Goal: Transaction & Acquisition: Book appointment/travel/reservation

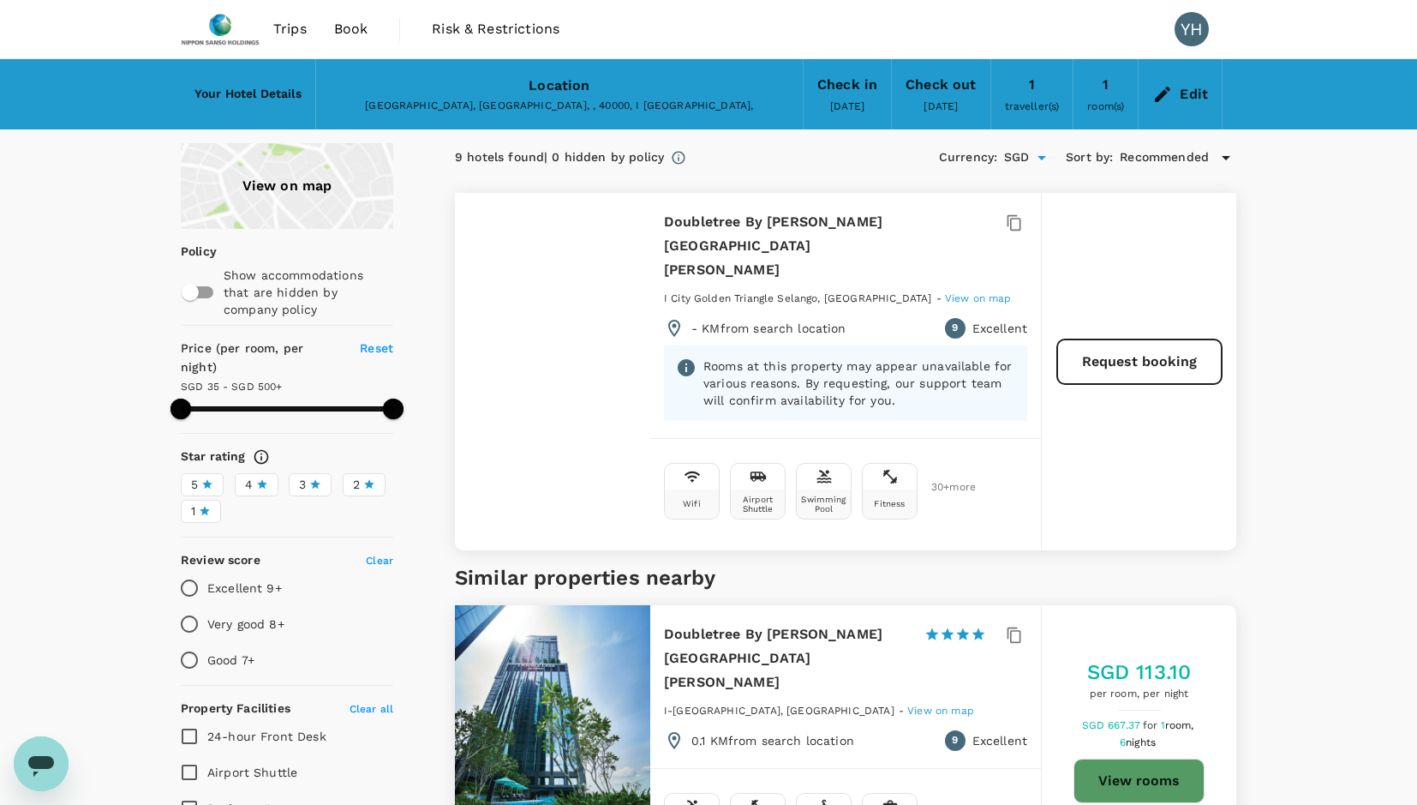
click at [279, 31] on span "Trips" at bounding box center [289, 29] width 33 height 21
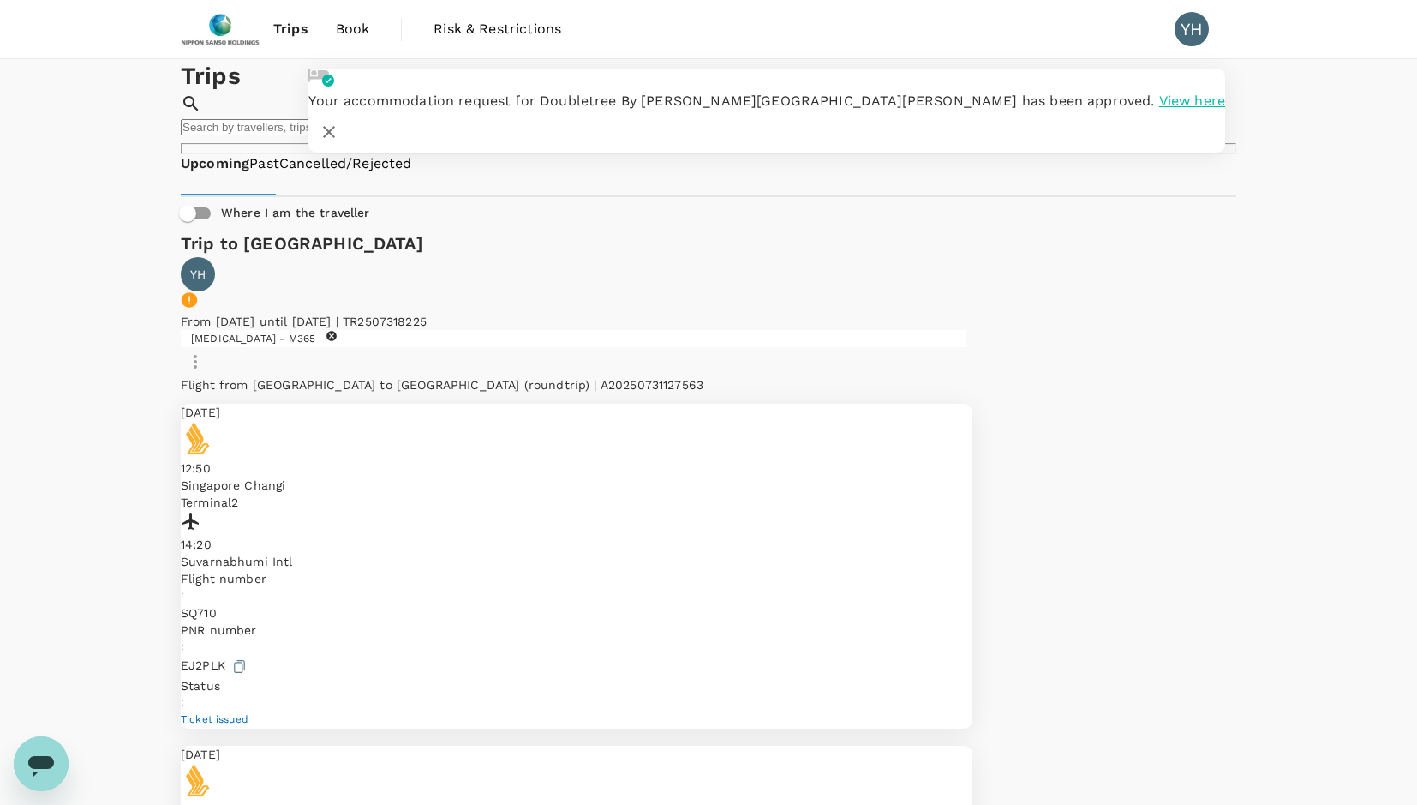
click at [360, 33] on span "Book" at bounding box center [353, 29] width 34 height 21
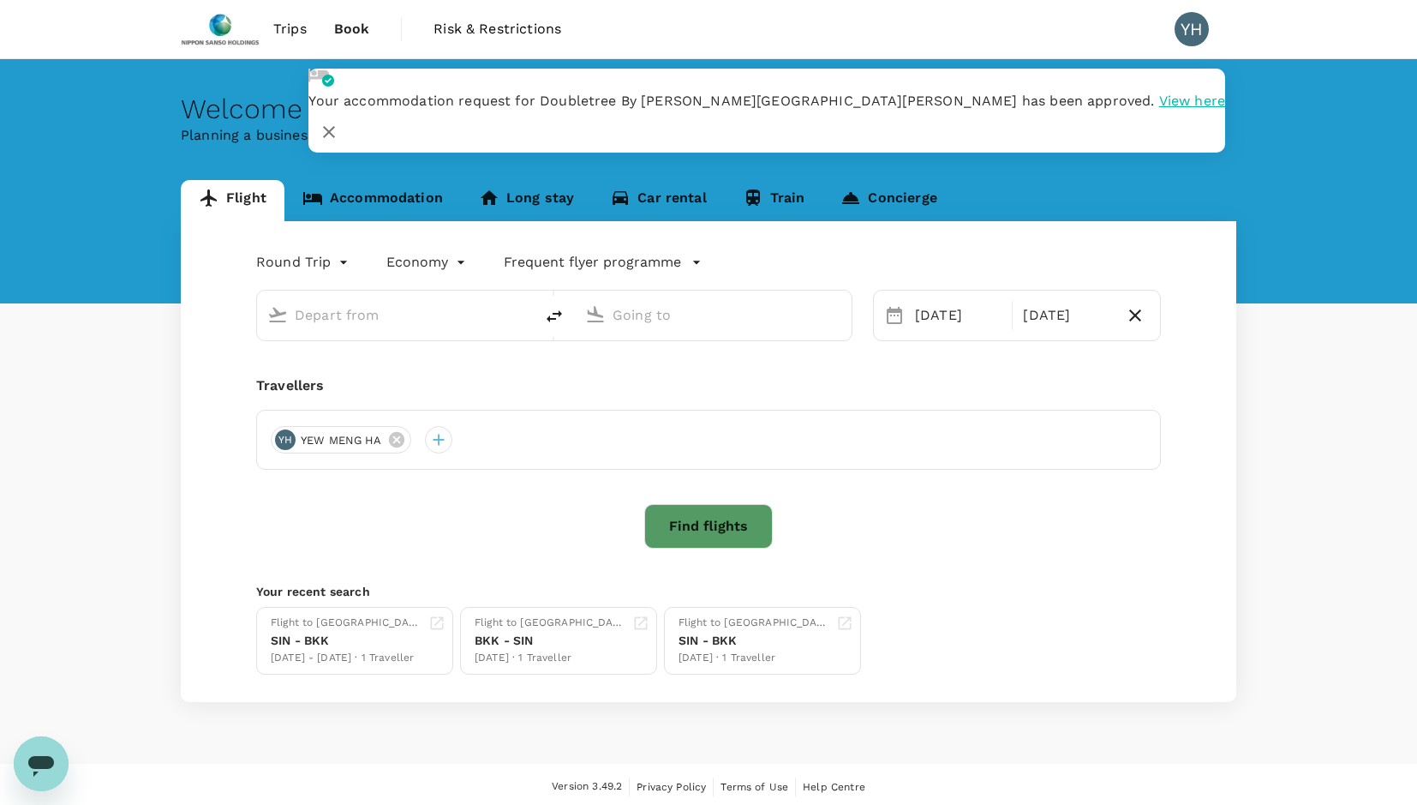
type input "Singapore Changi (SIN)"
type input "Suvarnabhumi Intl (BKK)"
type input "Singapore Changi (SIN)"
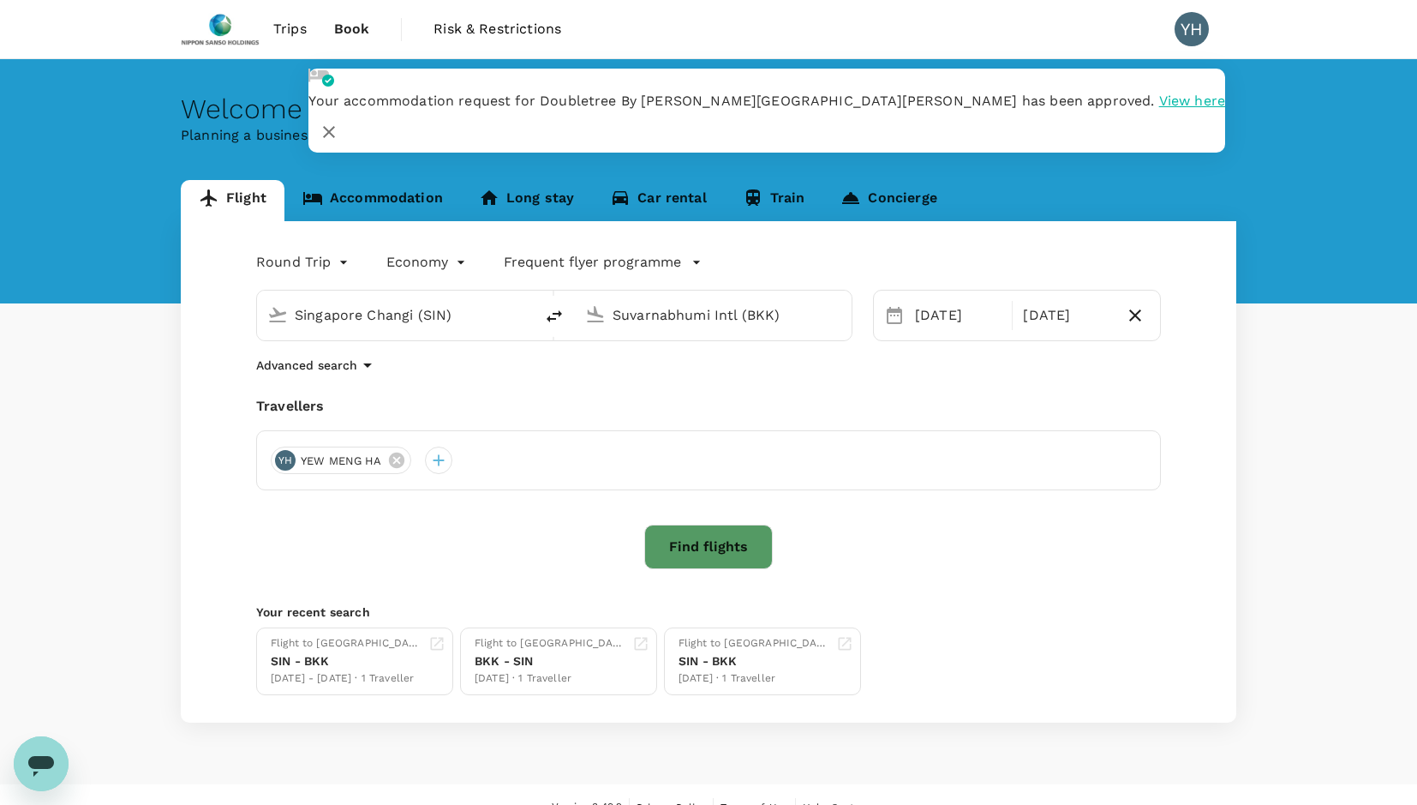
click at [758, 316] on input "Suvarnabhumi Intl (BKK)" at bounding box center [714, 315] width 203 height 27
click at [675, 374] on p "[GEOGRAPHIC_DATA] Intl" at bounding box center [736, 365] width 336 height 17
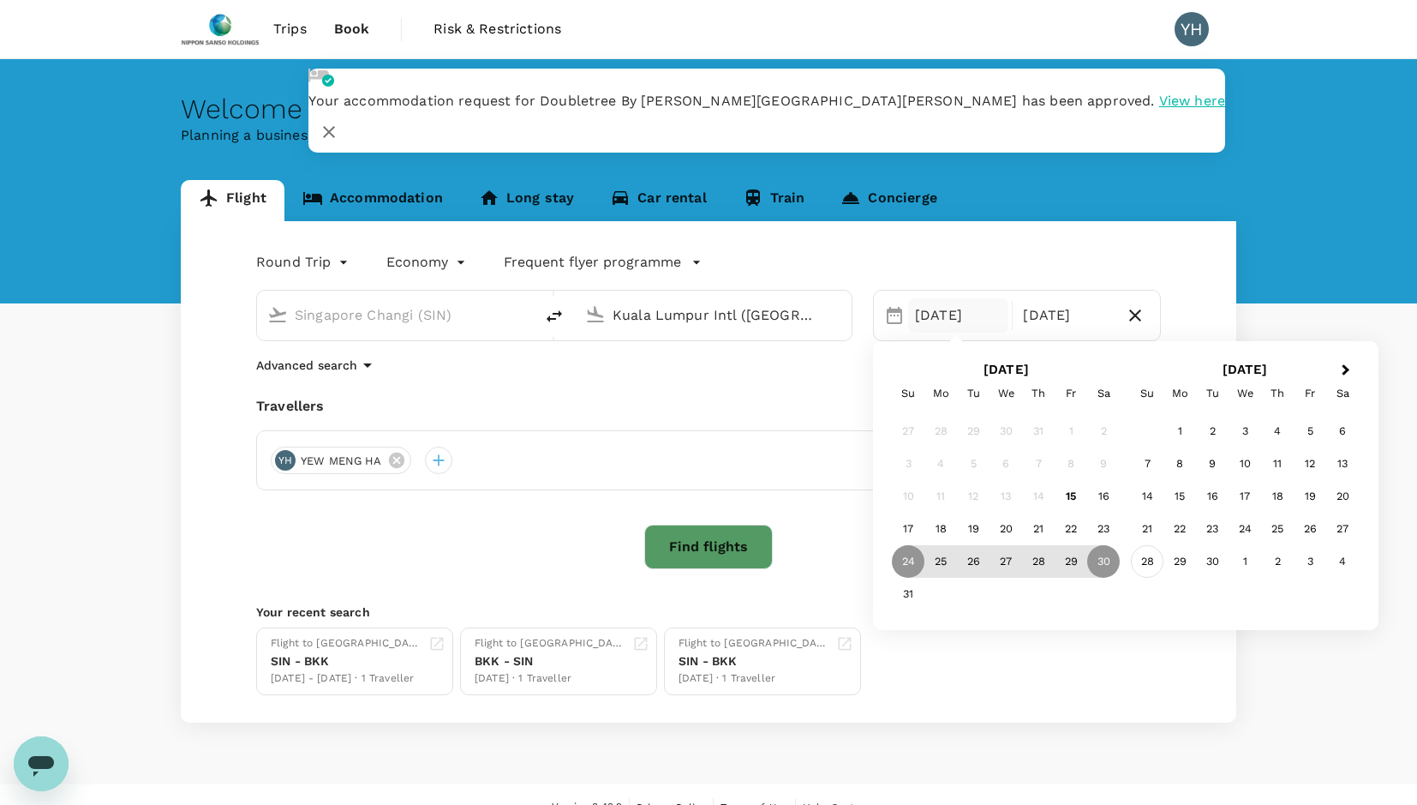
type input "Kuala Lumpur Intl ([GEOGRAPHIC_DATA])"
click at [1146, 566] on div "28" at bounding box center [1147, 561] width 33 height 33
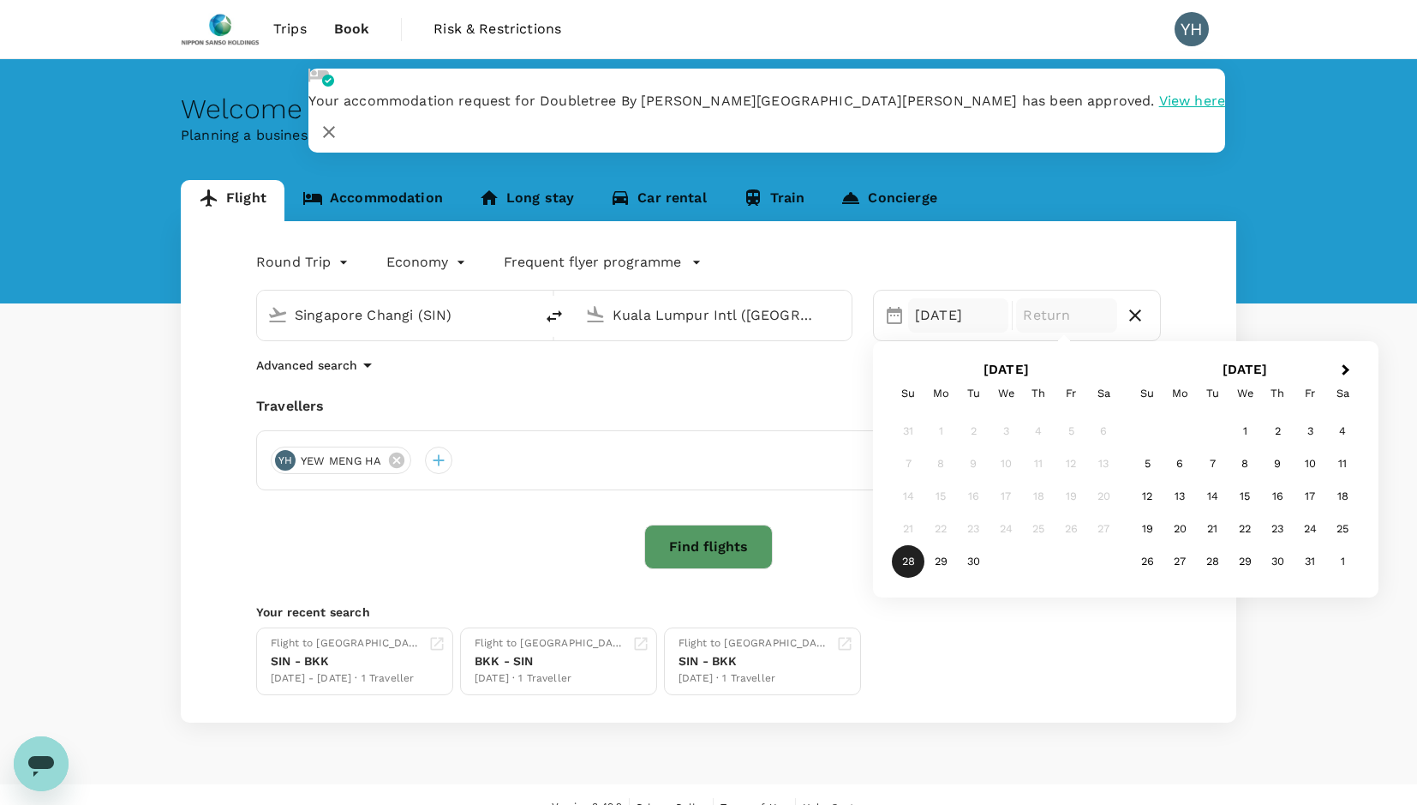
click at [946, 321] on div "[DATE]" at bounding box center [958, 315] width 100 height 34
click at [1344, 427] on div "4" at bounding box center [1342, 431] width 33 height 33
click at [1101, 427] on div "4" at bounding box center [1103, 431] width 33 height 33
click at [905, 320] on div "Selected date: [DATE] [DATE]" at bounding box center [958, 315] width 107 height 34
click at [948, 321] on div "[DATE]" at bounding box center [958, 315] width 100 height 34
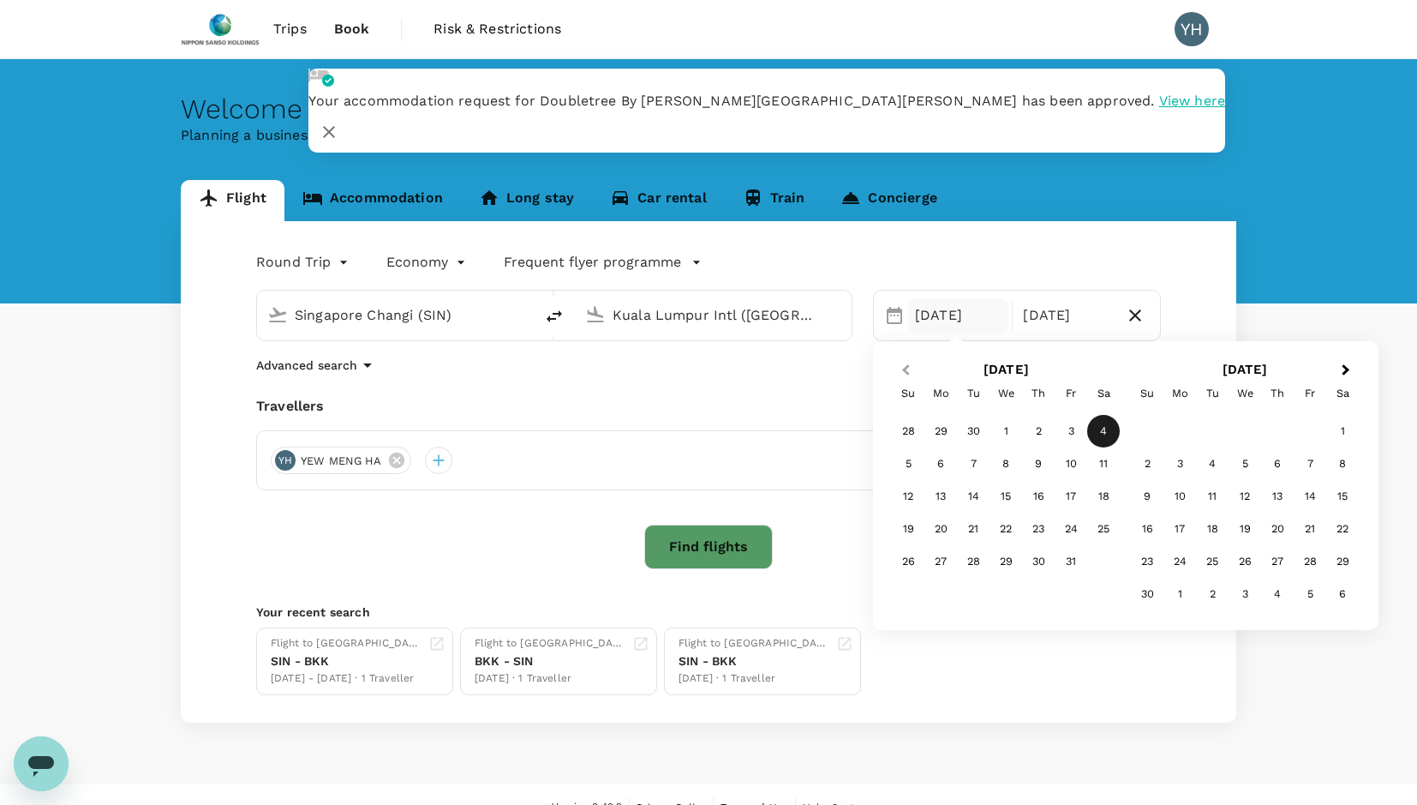
click at [906, 374] on button "Previous Month" at bounding box center [903, 370] width 27 height 27
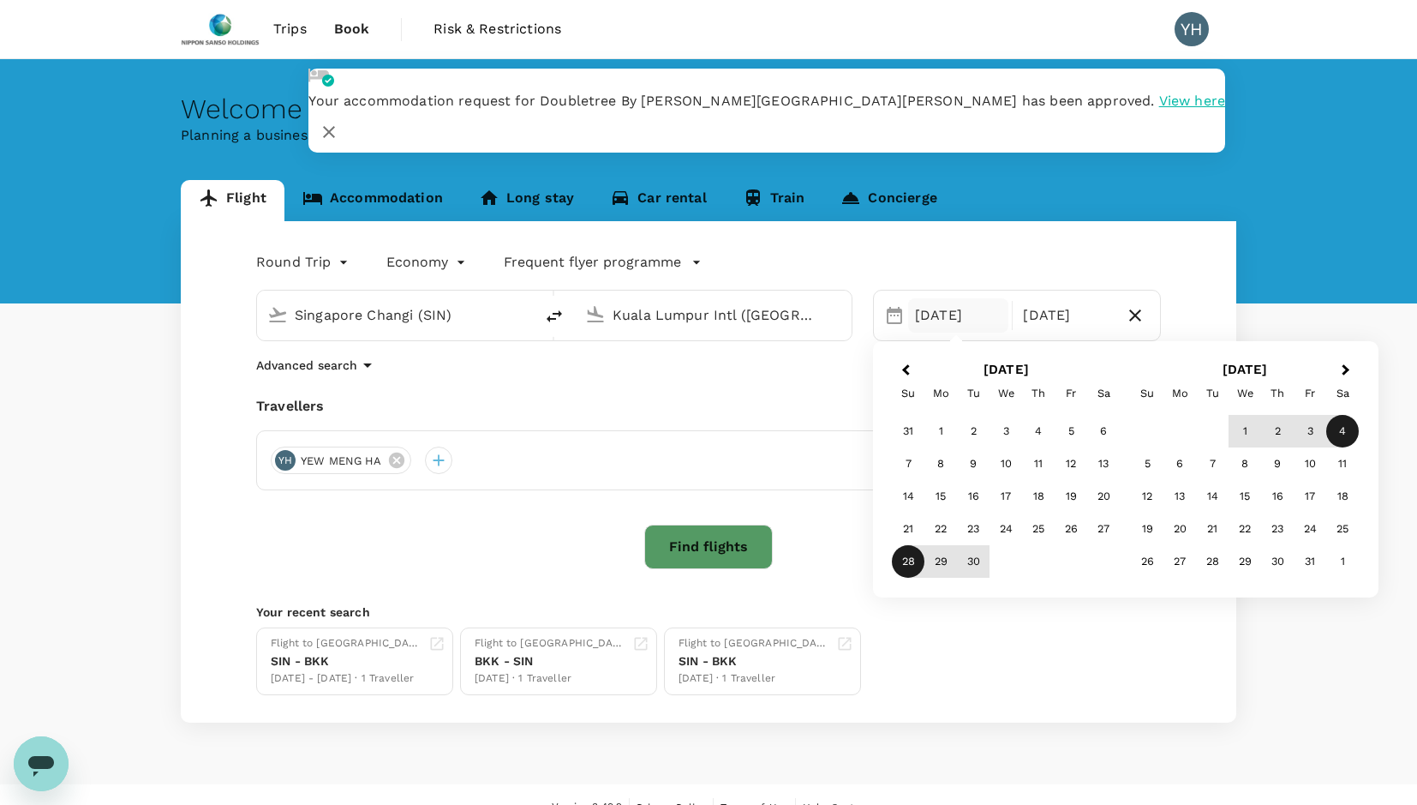
click at [907, 560] on div "28" at bounding box center [908, 561] width 33 height 33
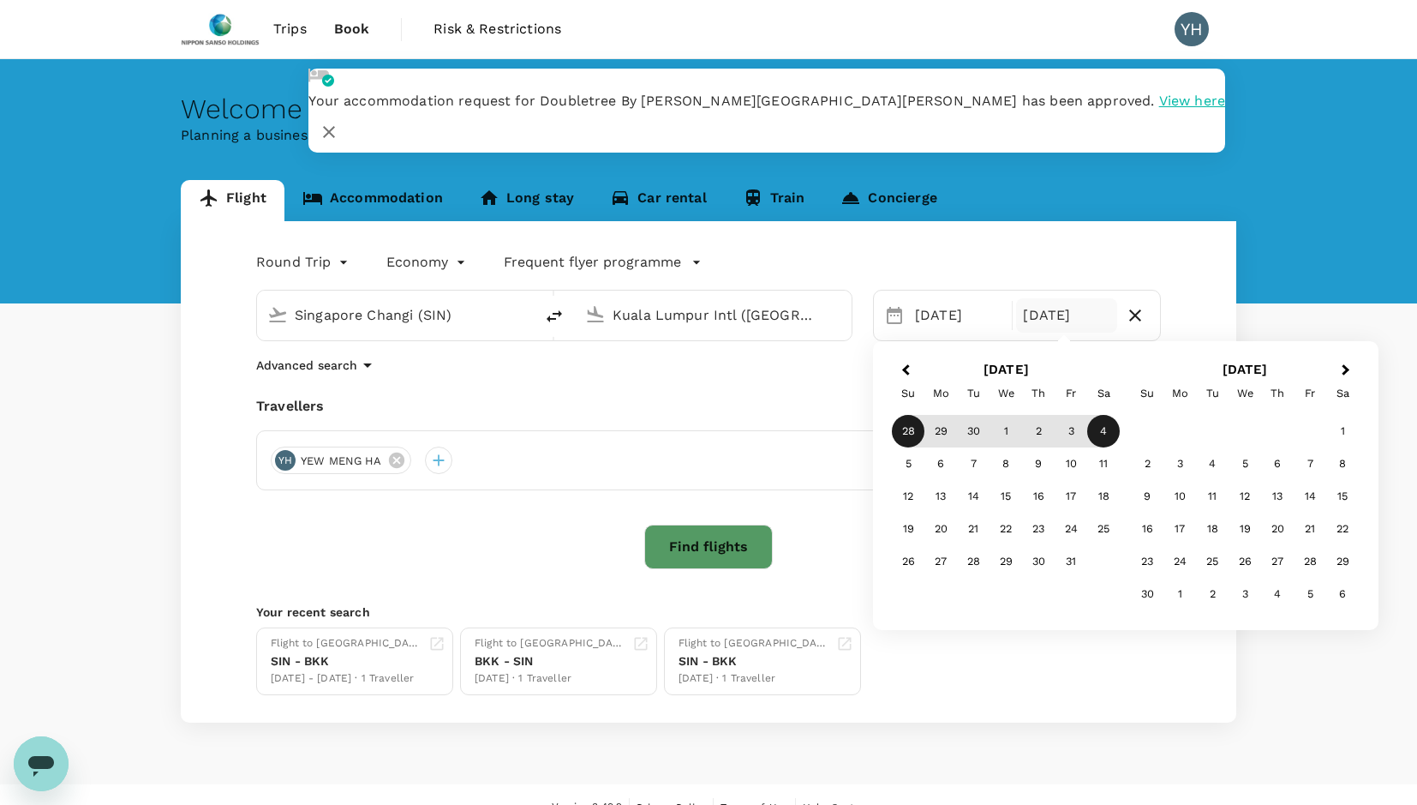
click at [1106, 431] on div "4" at bounding box center [1103, 431] width 33 height 33
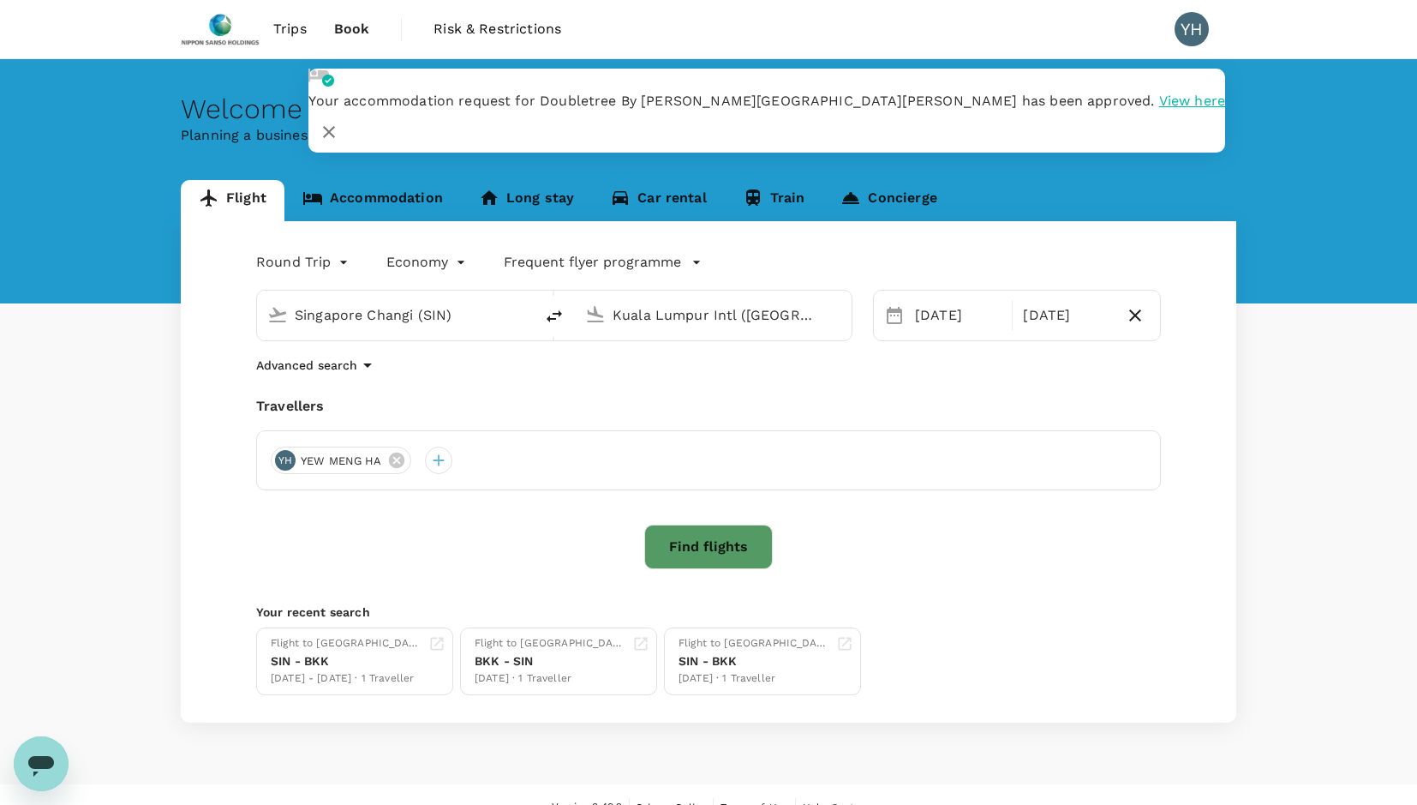
click at [705, 543] on button "Find flights" at bounding box center [708, 546] width 129 height 45
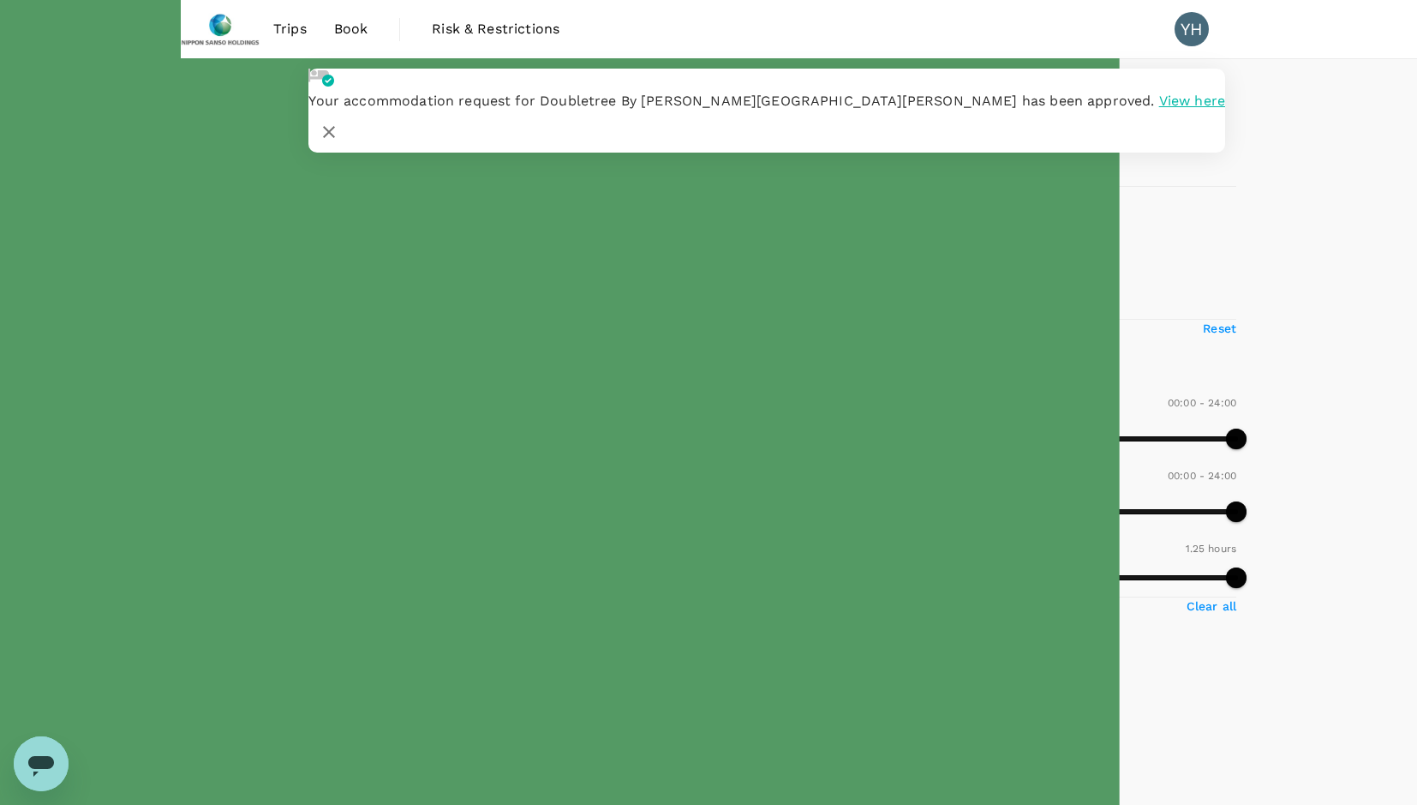
click at [339, 122] on icon "button" at bounding box center [329, 132] width 21 height 21
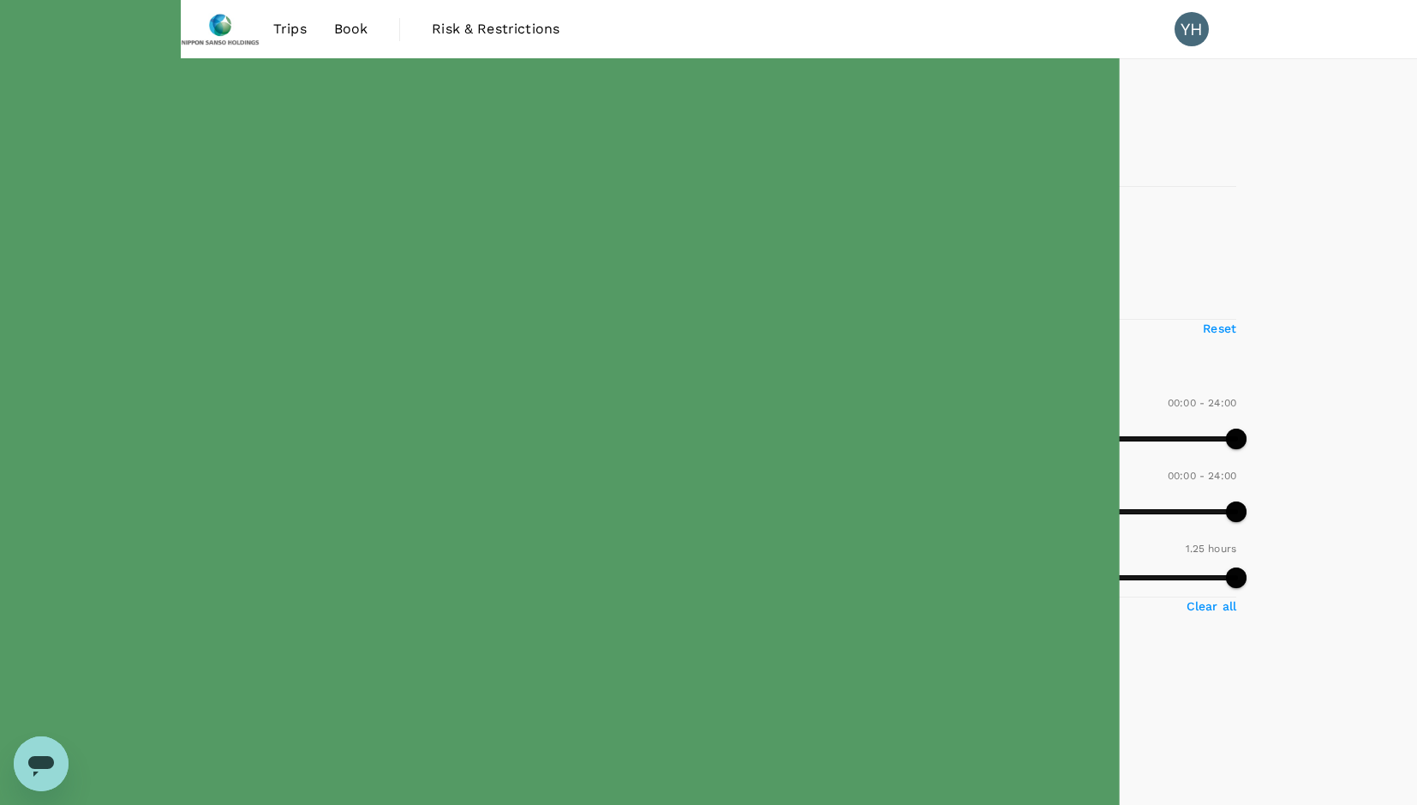
click at [183, 283] on input "1 stop" at bounding box center [189, 265] width 36 height 36
checkbox input "false"
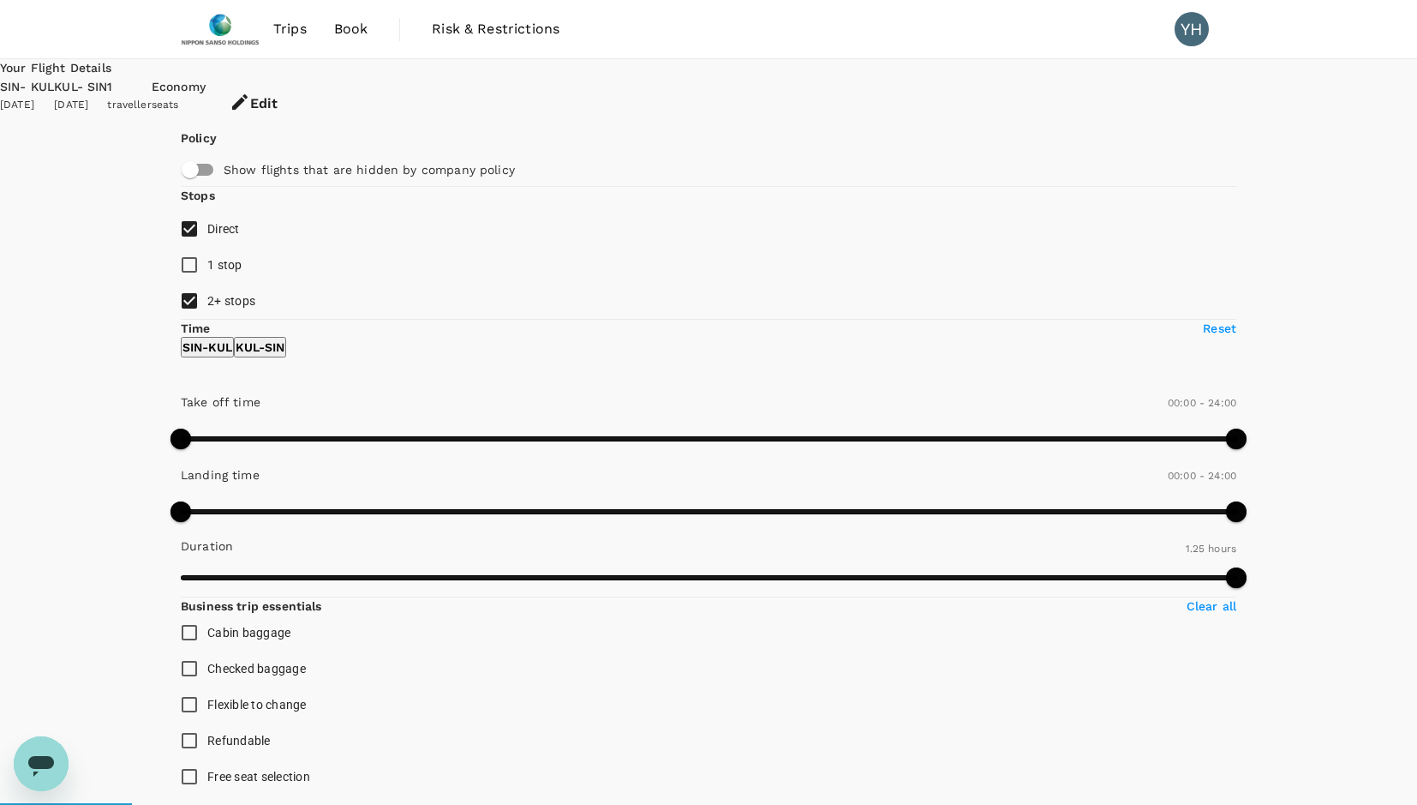
click at [189, 319] on input "2+ stops" at bounding box center [189, 301] width 36 height 36
checkbox input "false"
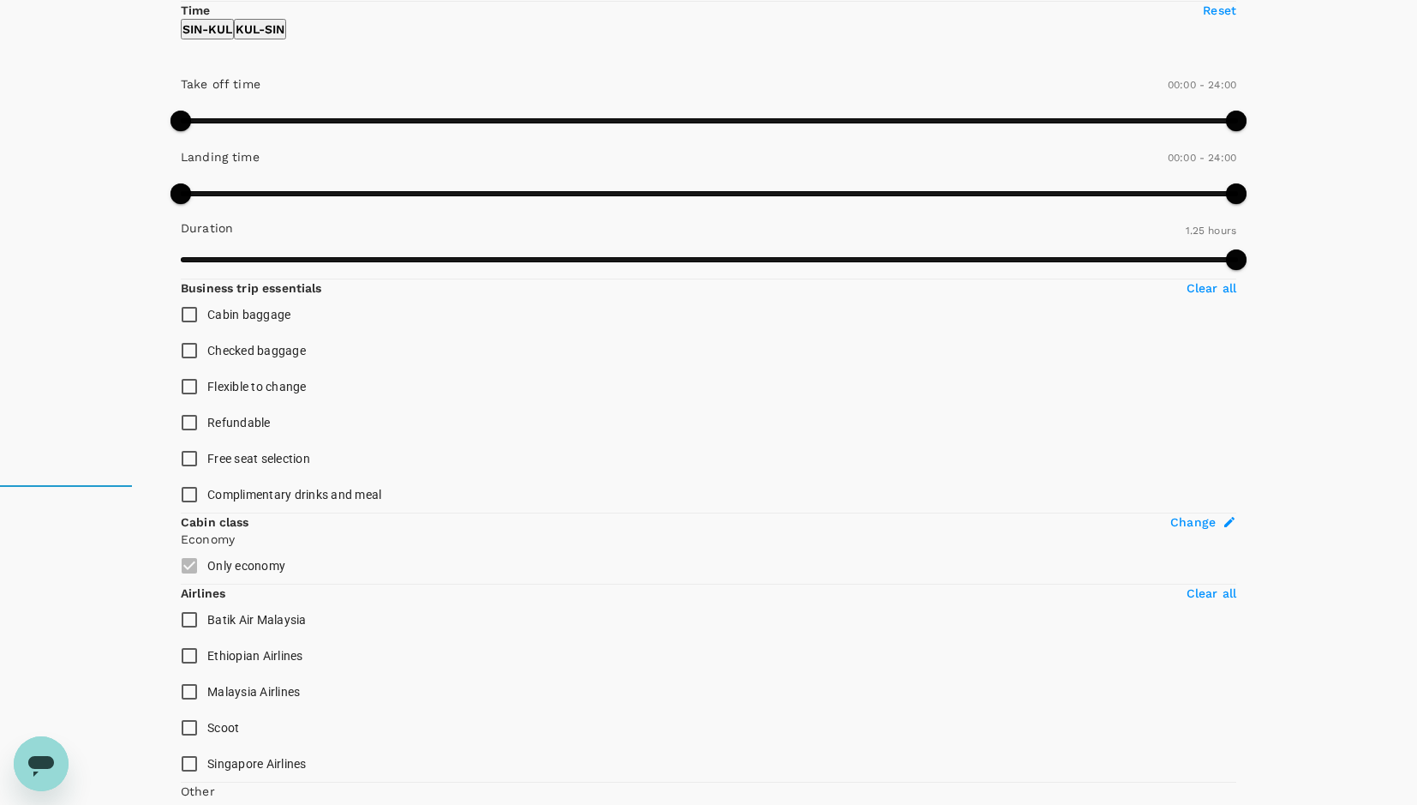
scroll to position [610, 0]
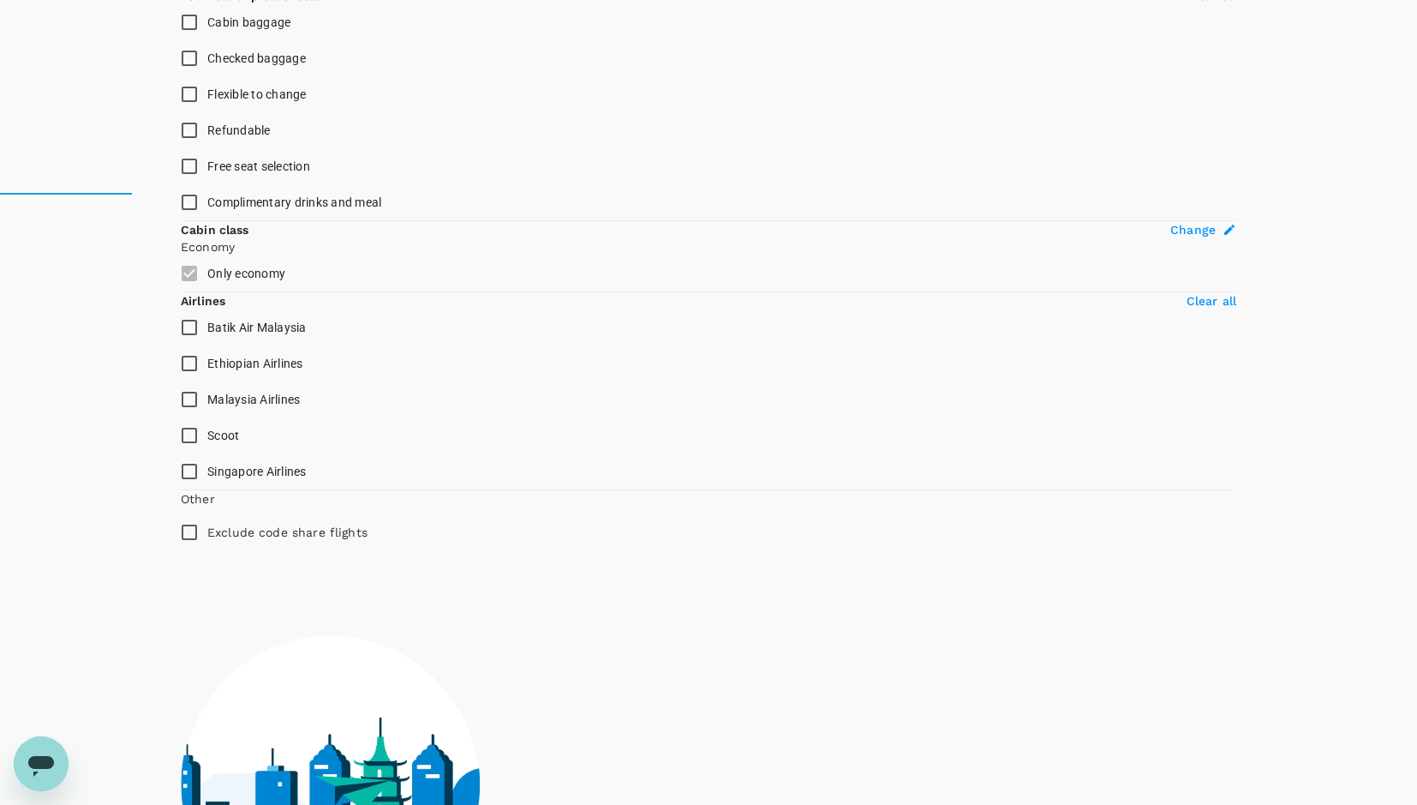
click at [186, 550] on input "Exclude code share flights" at bounding box center [189, 532] width 36 height 36
checkbox input "true"
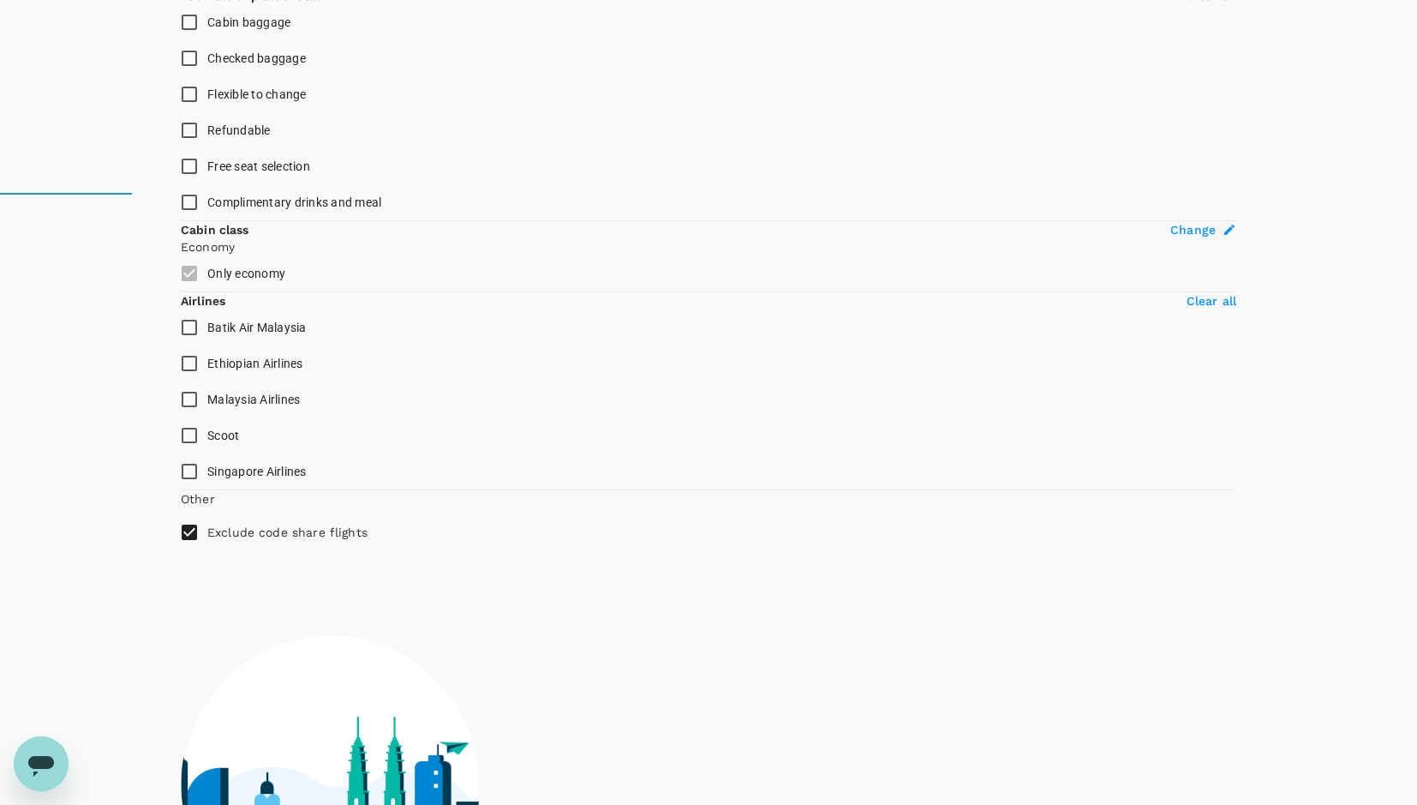
click at [188, 489] on input "Singapore Airlines" at bounding box center [189, 471] width 36 height 36
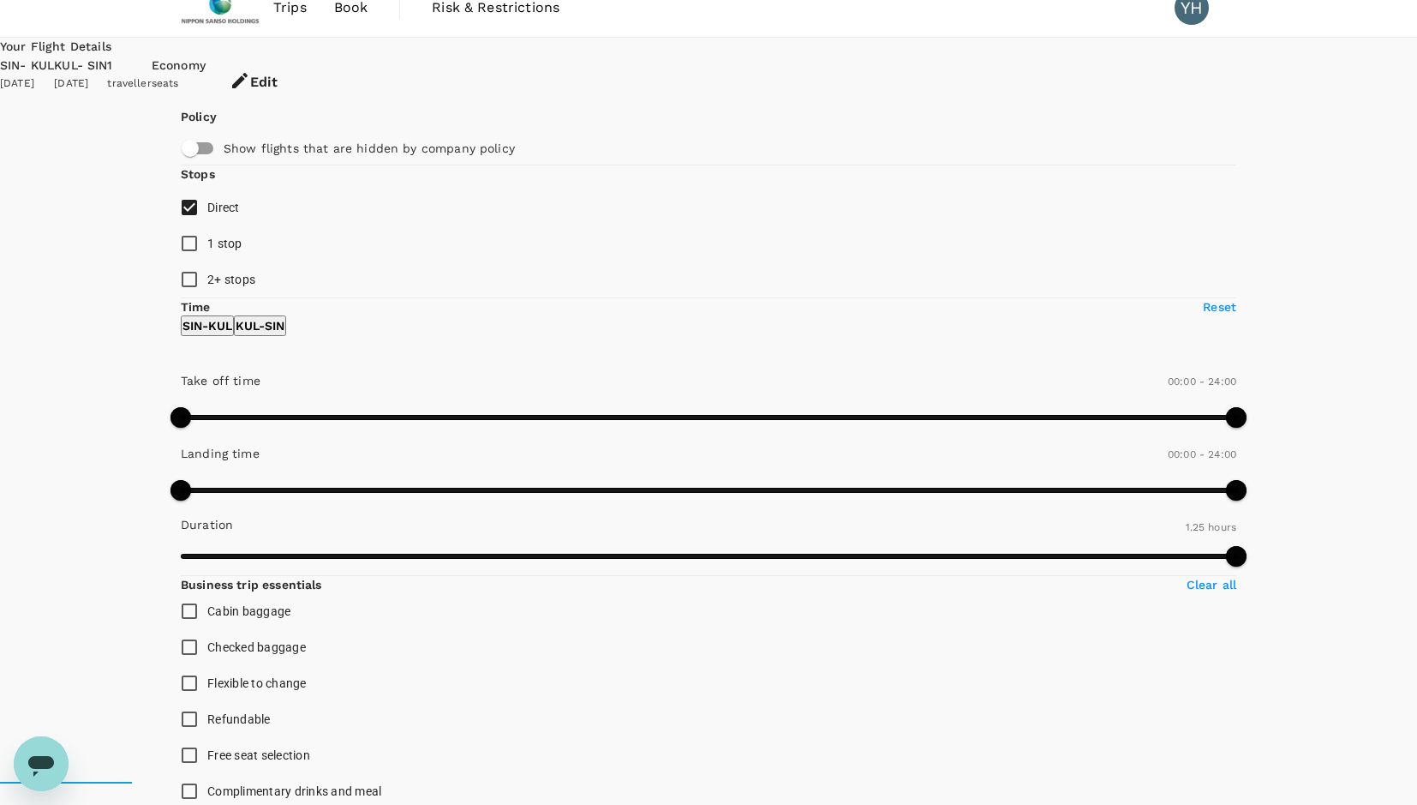
scroll to position [10, 0]
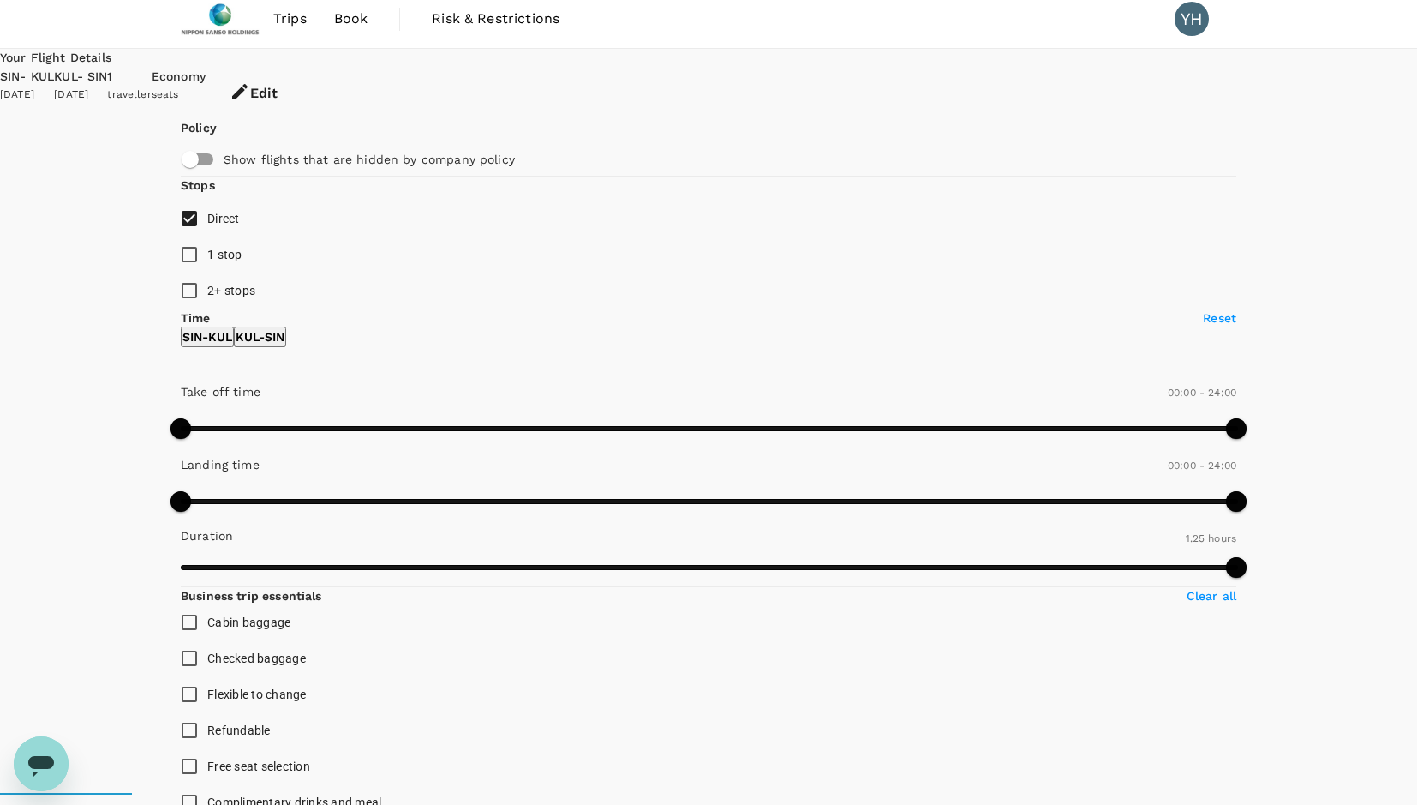
checkbox input "false"
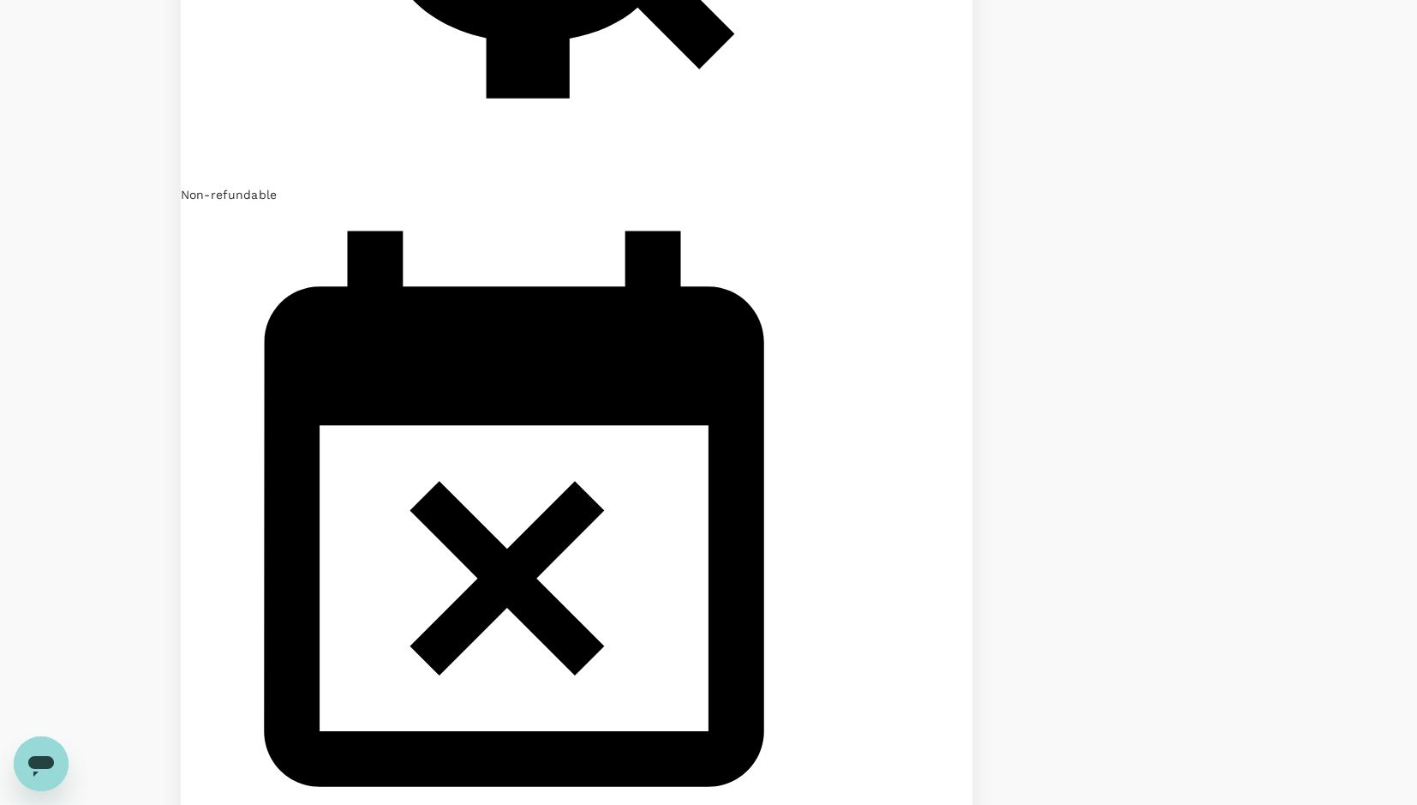
scroll to position [3837, 0]
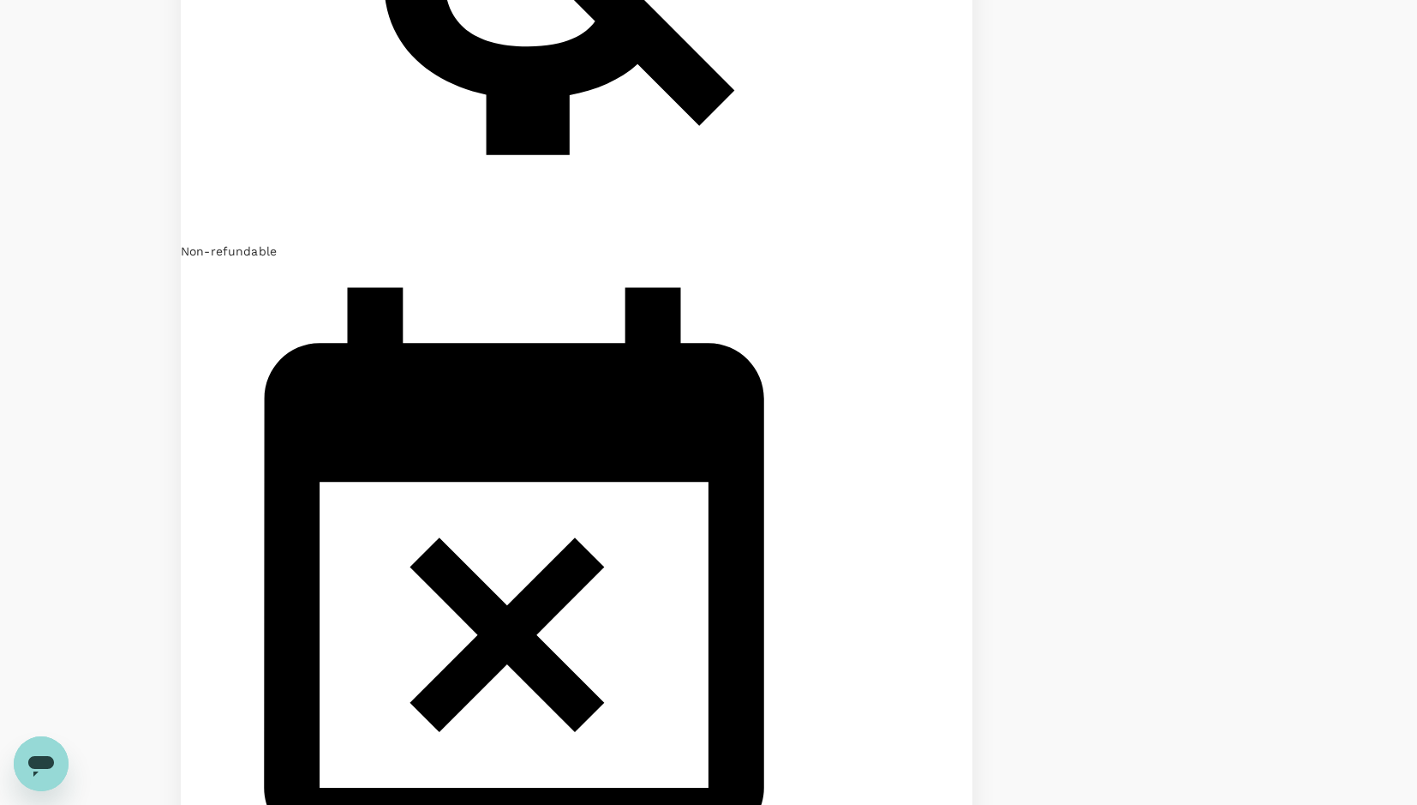
scroll to position [3792, 0]
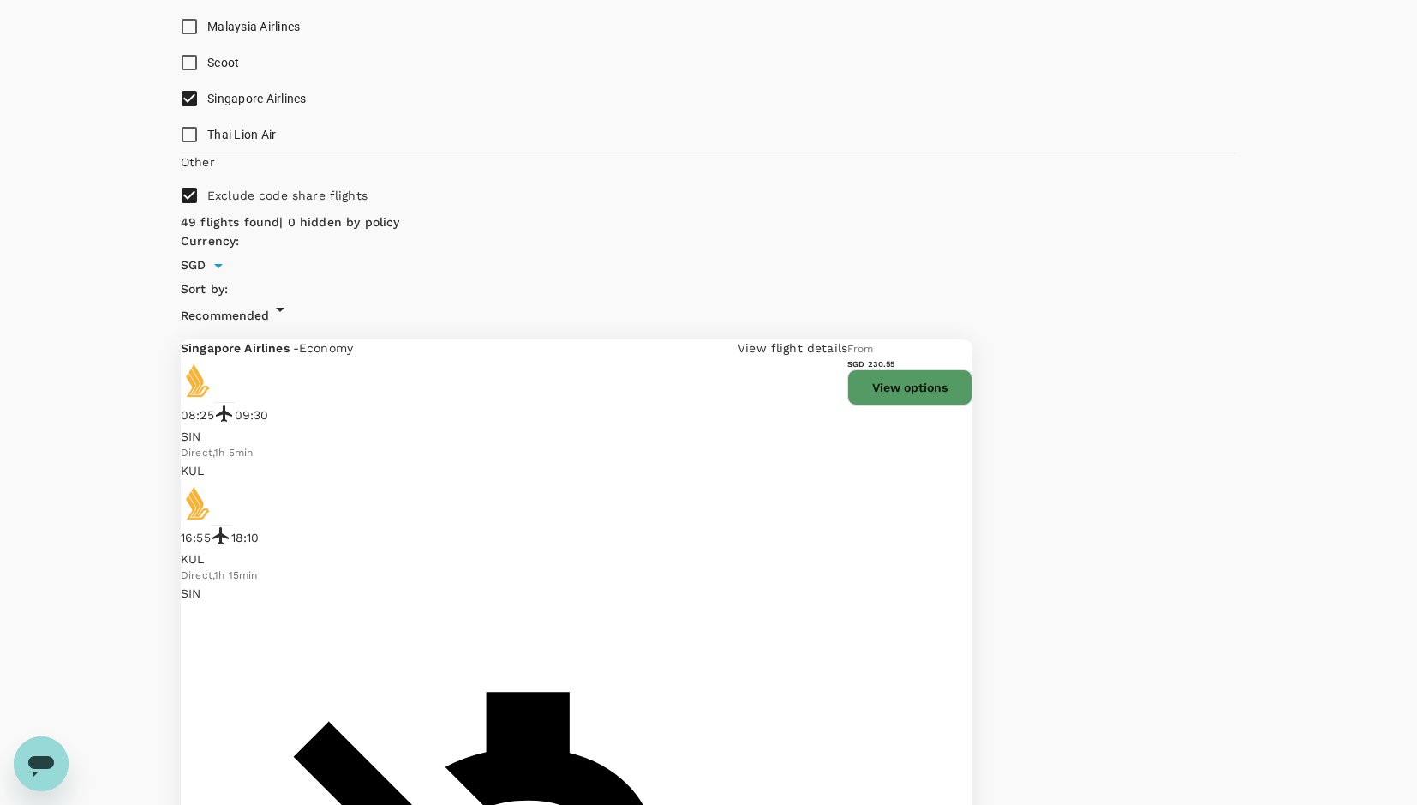
scroll to position [943, 0]
